Goal: Obtain resource: Obtain resource

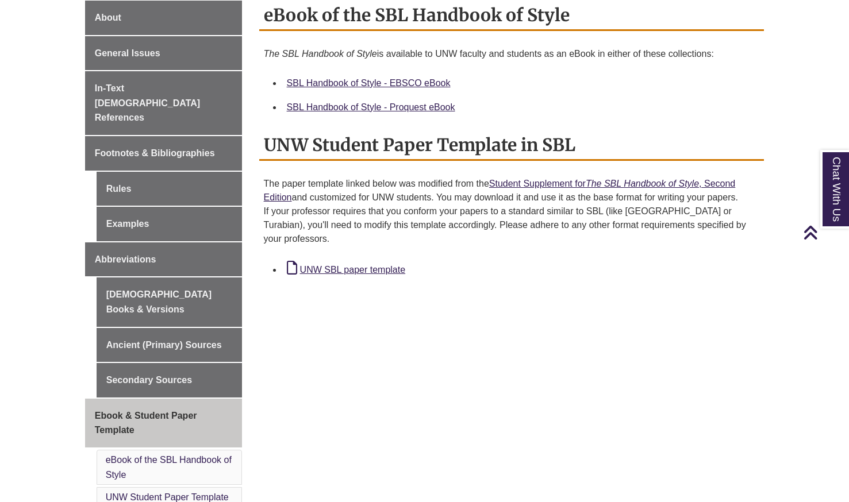
scroll to position [323, 0]
click at [348, 264] on link "UNW SBL paper template" at bounding box center [346, 269] width 118 height 10
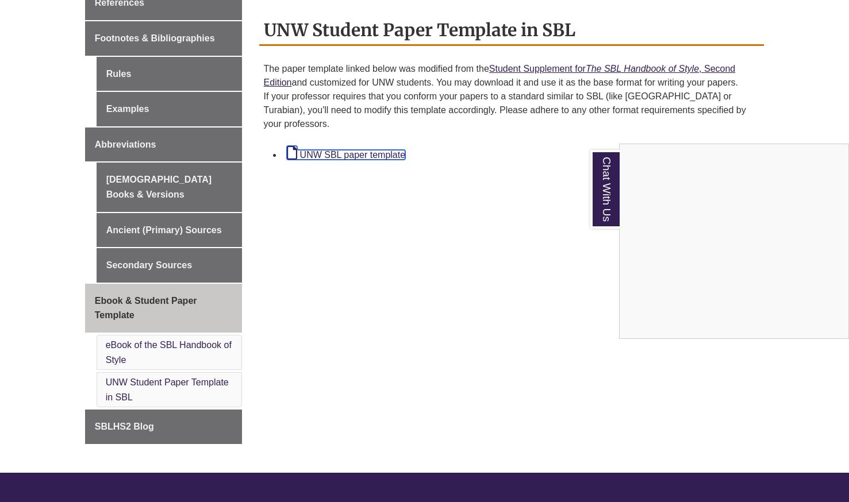
scroll to position [460, 0]
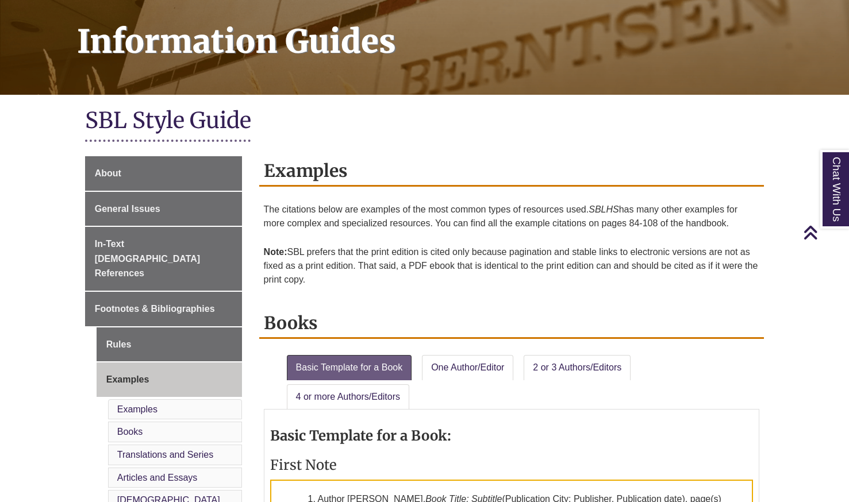
scroll to position [165, 0]
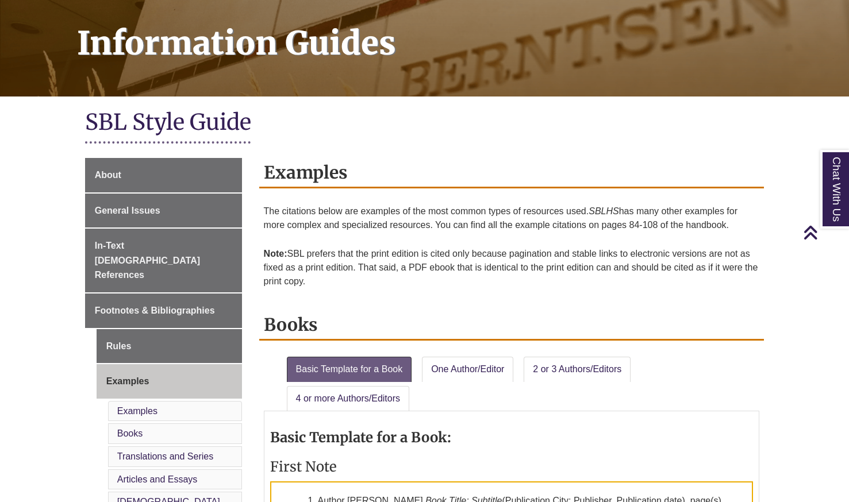
click at [415, 314] on h2 "Books" at bounding box center [511, 325] width 505 height 30
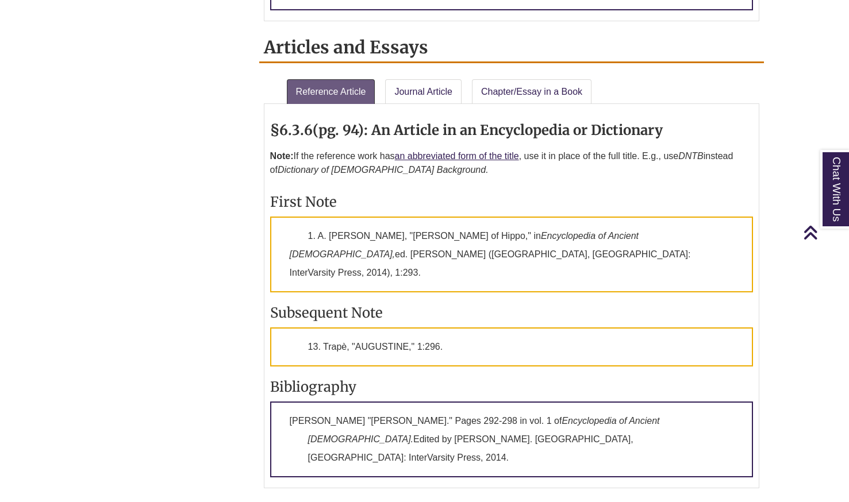
scroll to position [1268, 0]
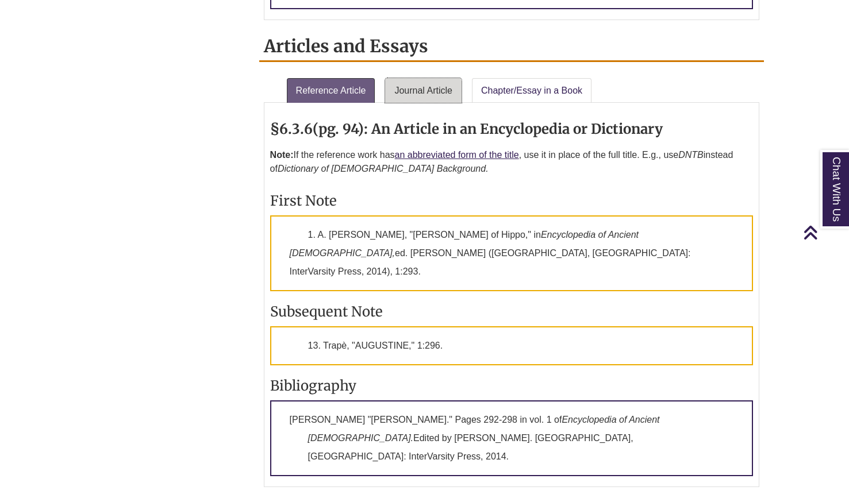
click at [416, 78] on link "Journal Article" at bounding box center [423, 90] width 76 height 25
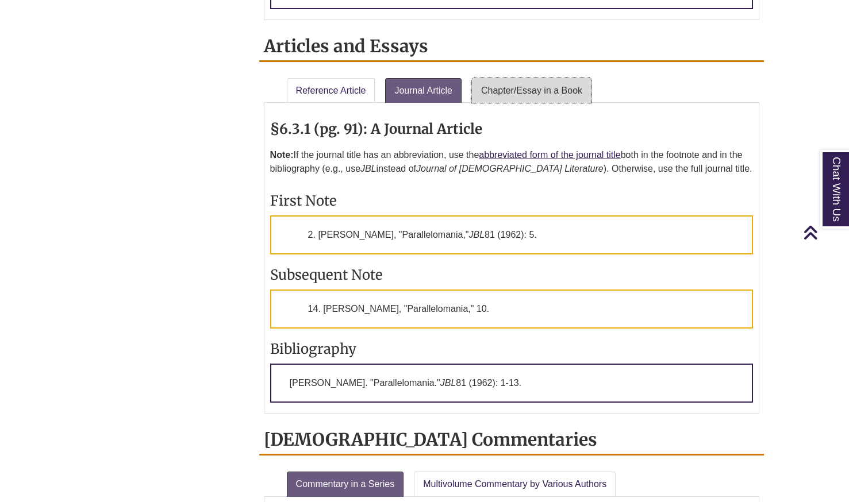
click at [511, 78] on link "Chapter/Essay in a Book" at bounding box center [532, 90] width 120 height 25
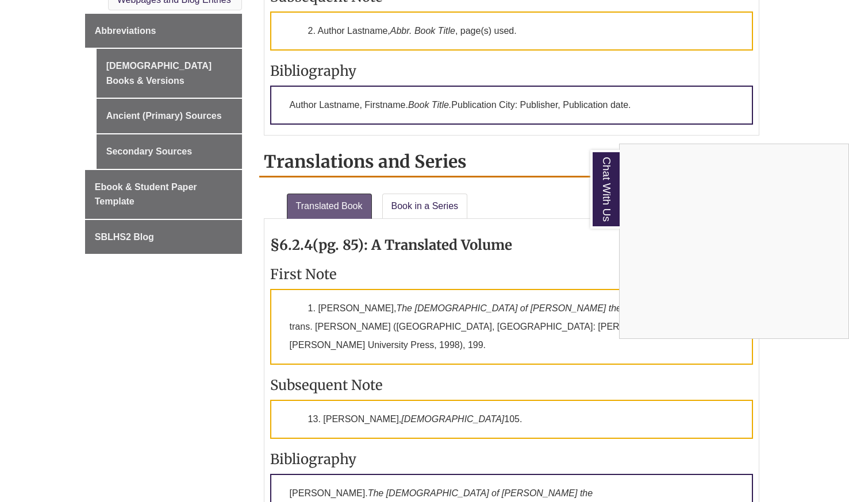
scroll to position [666, 0]
